Goal: Check status: Check status

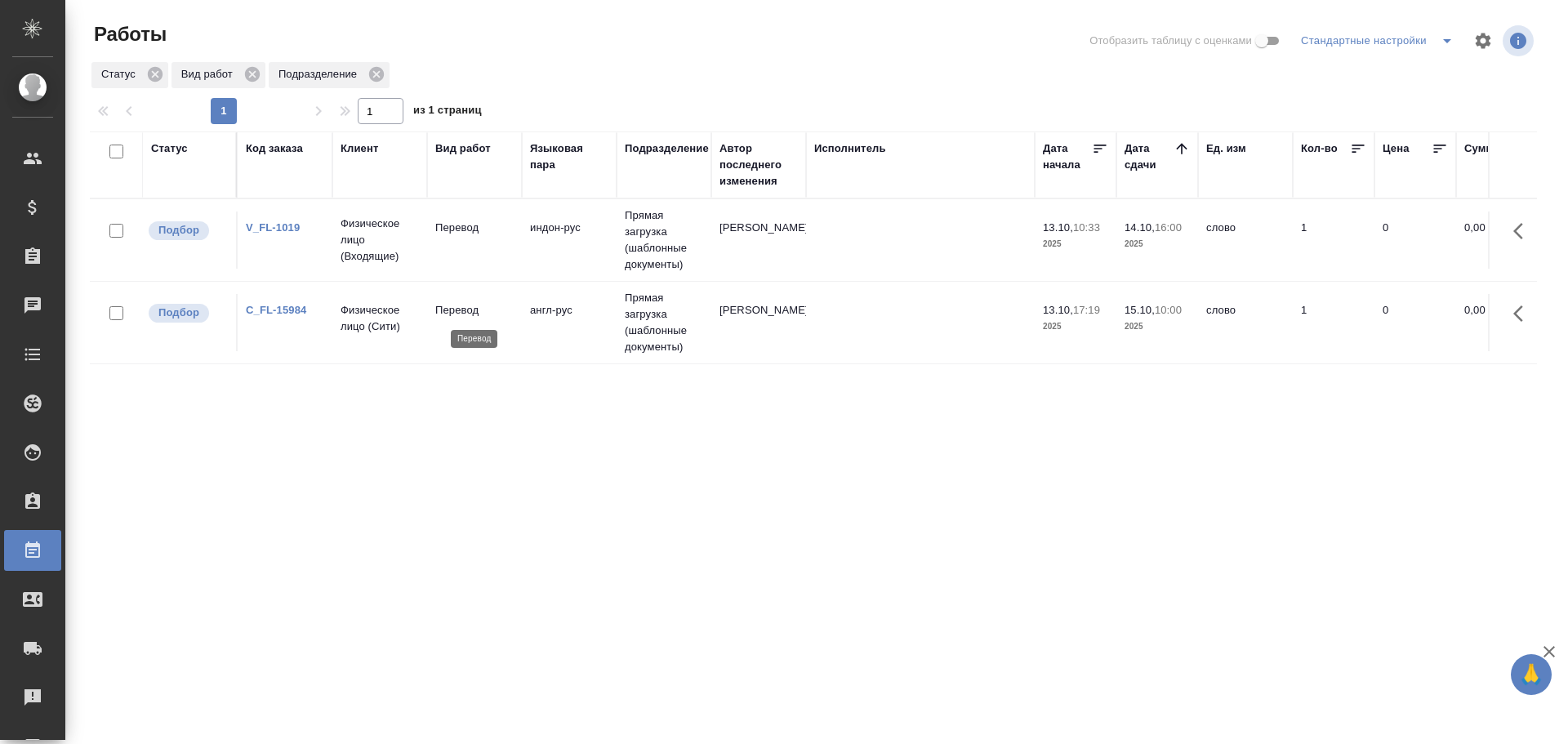
click at [481, 315] on p "Перевод" at bounding box center [474, 311] width 79 height 16
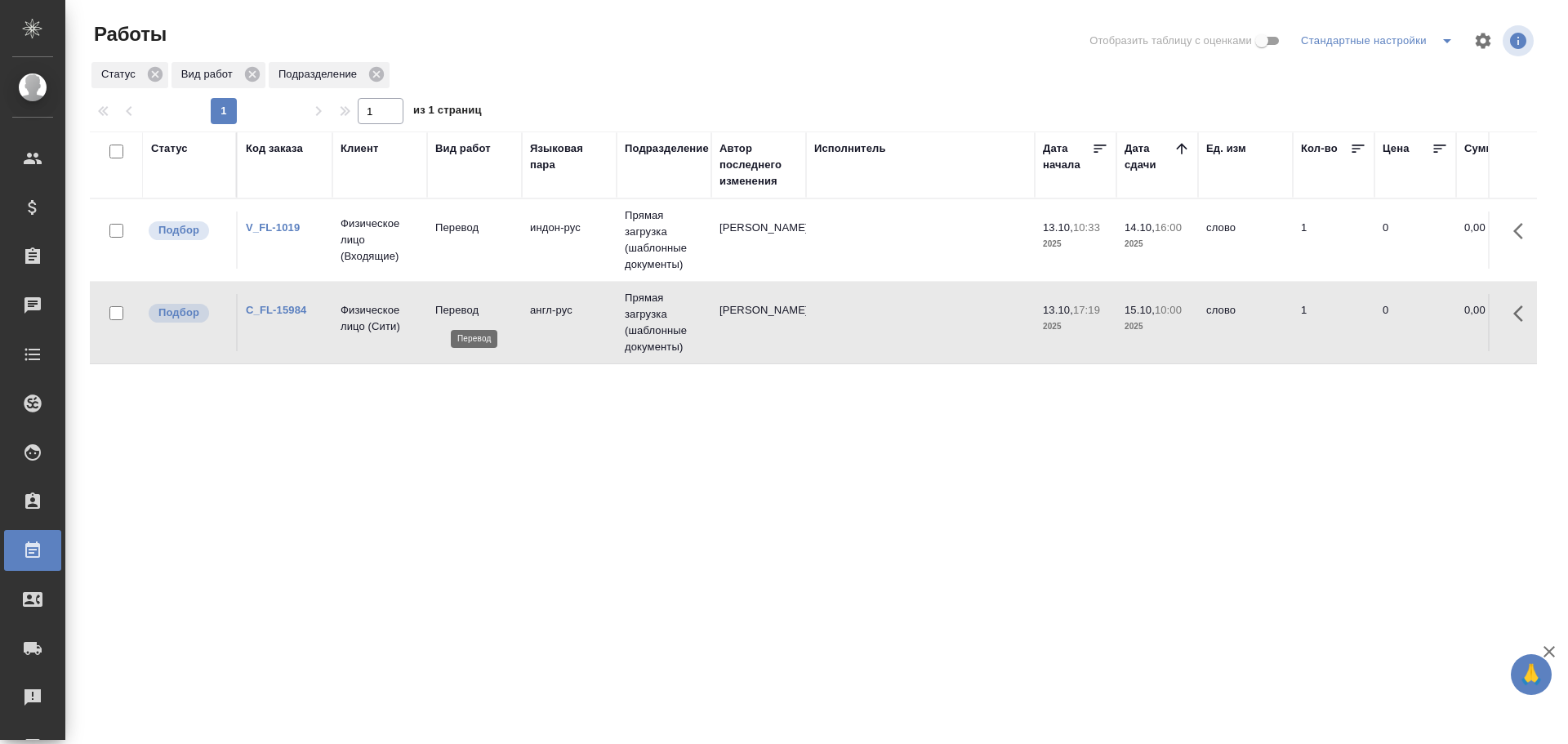
click at [481, 315] on p "Перевод" at bounding box center [474, 311] width 79 height 16
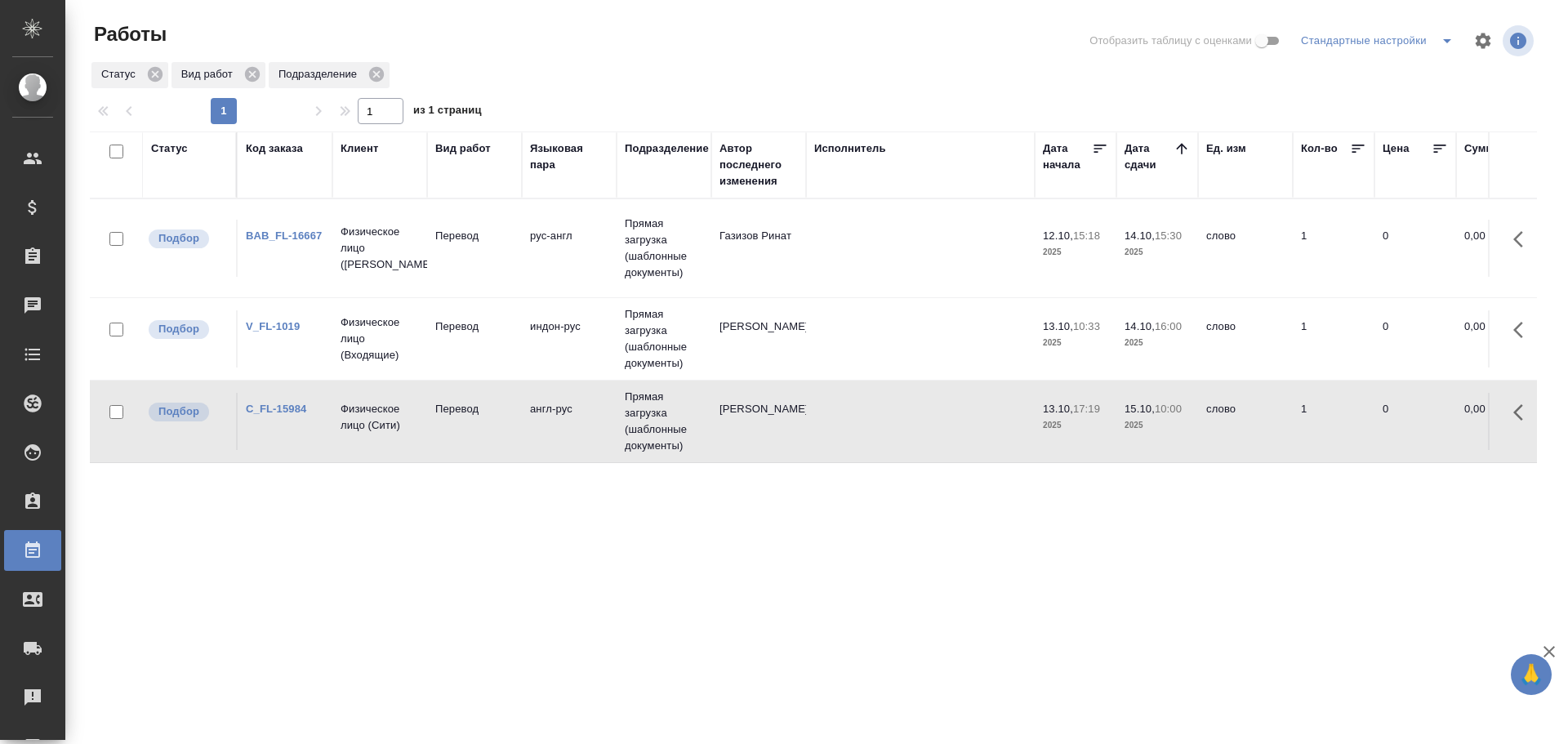
click at [508, 265] on td "Перевод" at bounding box center [474, 248] width 95 height 57
